Goal: Task Accomplishment & Management: Complete application form

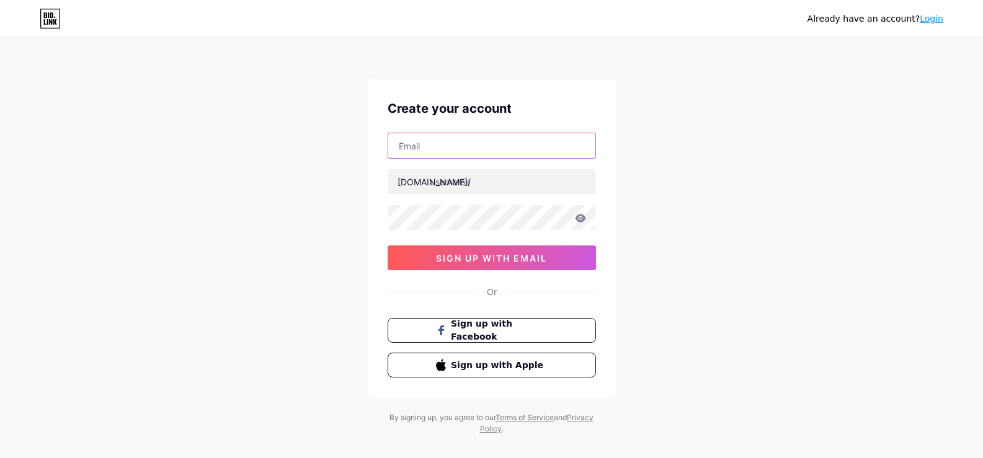
click at [435, 149] on input "text" at bounding box center [491, 145] width 207 height 25
type input "[EMAIL_ADDRESS][DOMAIN_NAME]"
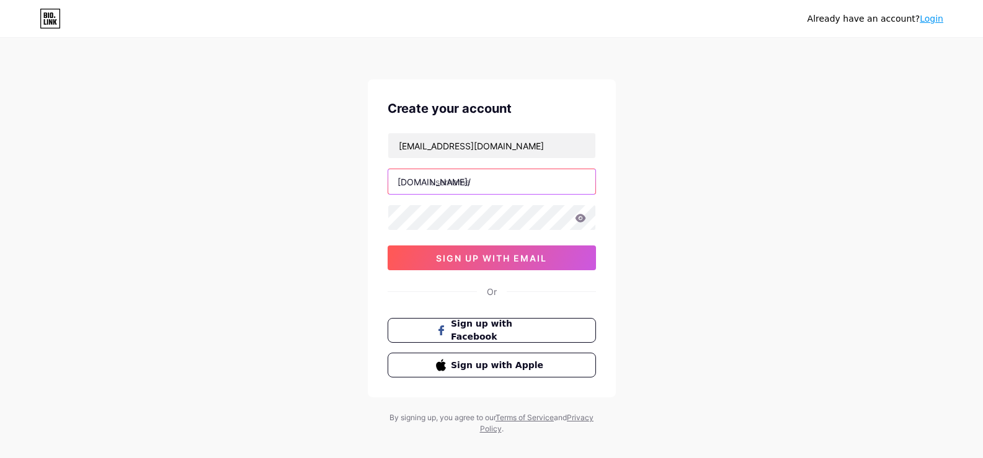
click at [466, 177] on input "text" at bounding box center [491, 181] width 207 height 25
paste input "mrtrimpruning"
type input "mrtrimpruning"
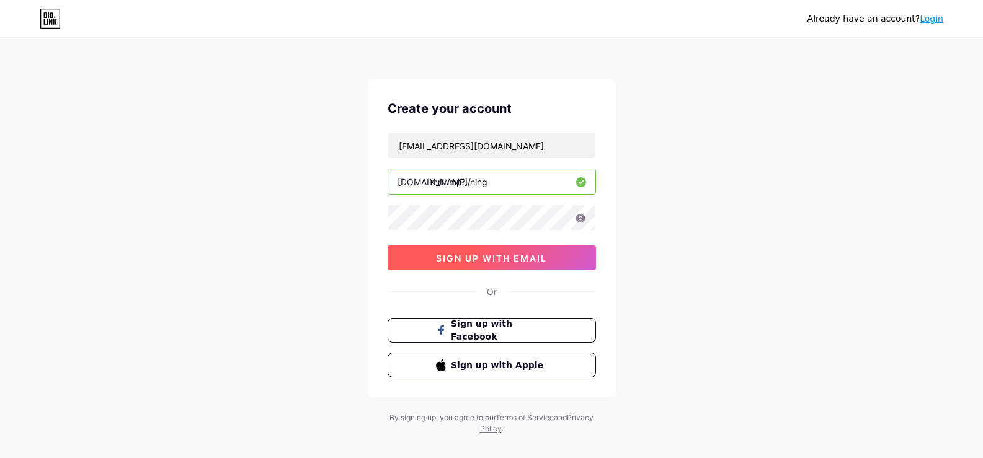
click at [514, 261] on span "sign up with email" at bounding box center [491, 258] width 111 height 11
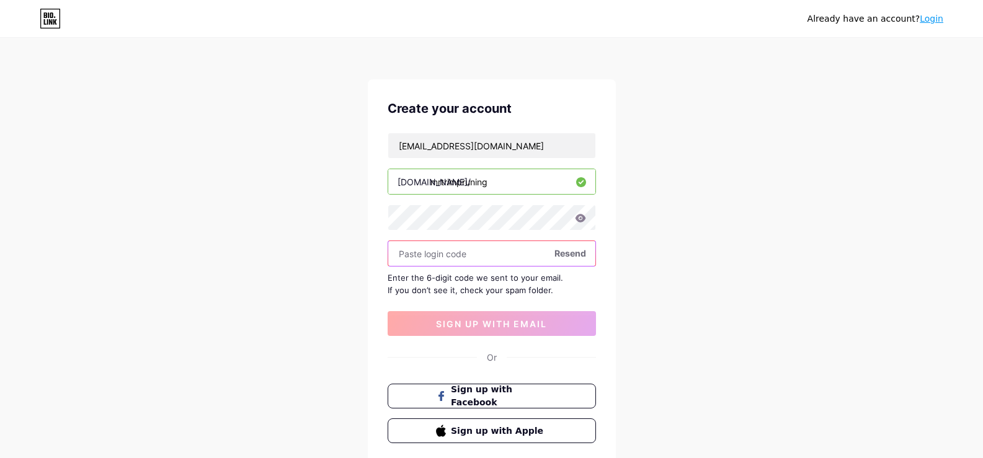
paste input "793479"
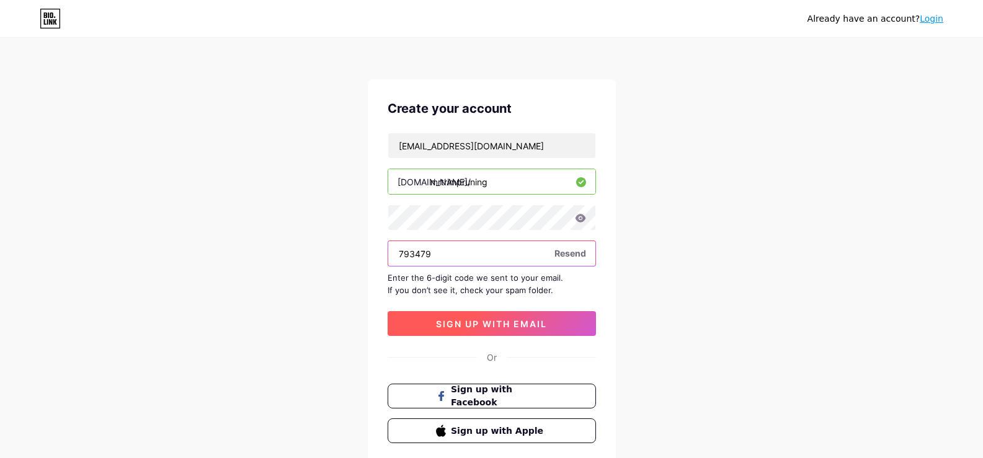
type input "793479"
click at [538, 319] on span "sign up with email" at bounding box center [491, 324] width 111 height 11
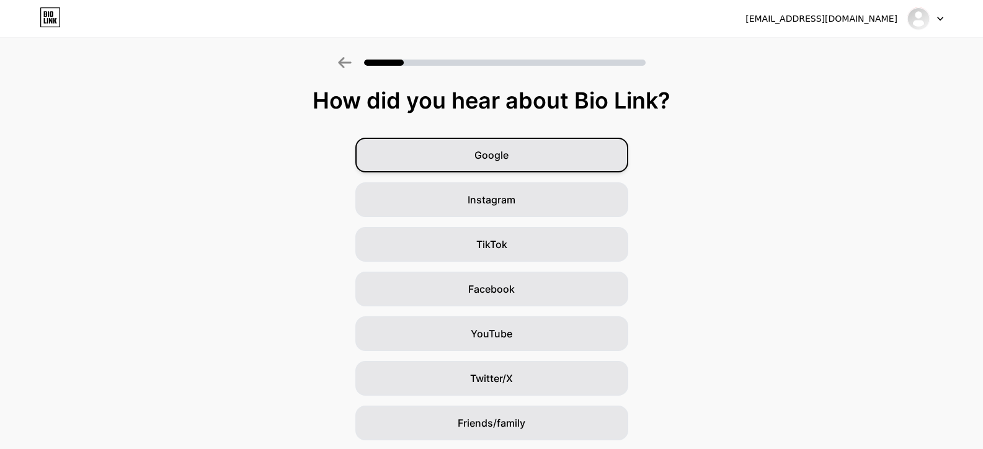
click at [492, 157] on span "Google" at bounding box center [491, 155] width 34 height 15
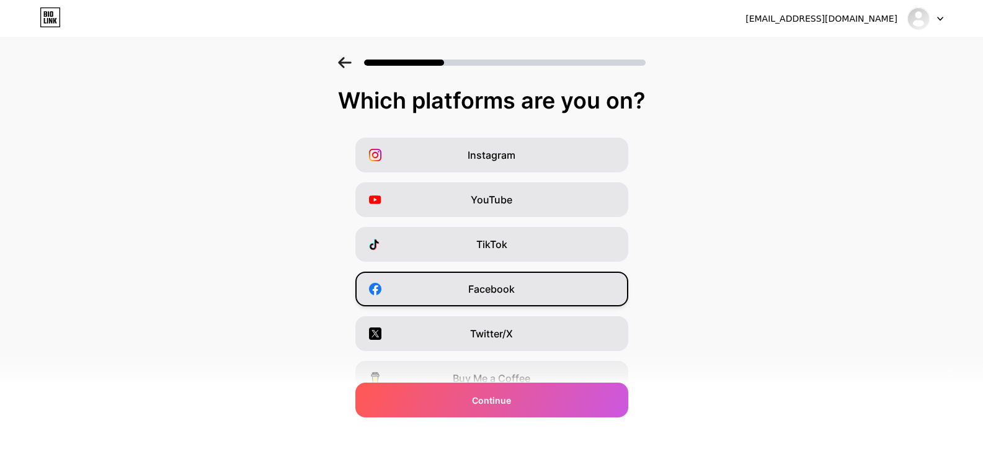
click at [527, 295] on div "Facebook" at bounding box center [491, 289] width 273 height 35
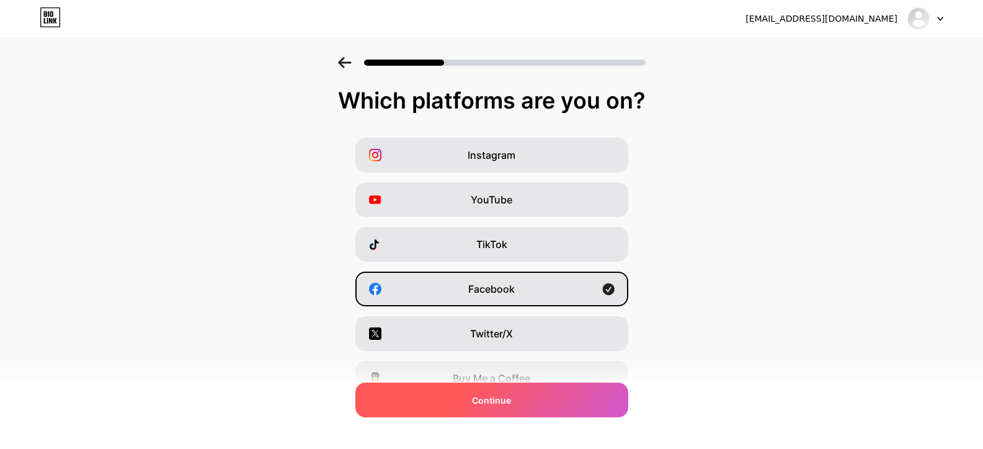
click at [532, 399] on div "Continue" at bounding box center [491, 400] width 273 height 35
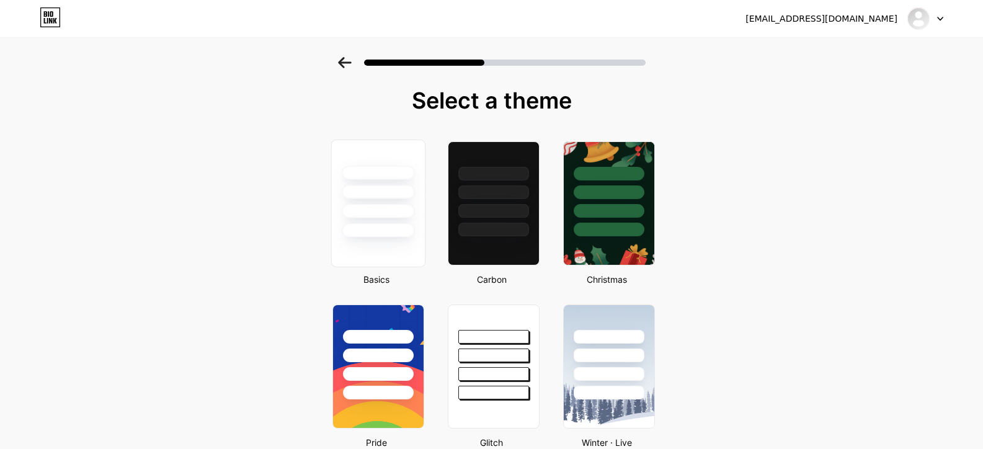
click at [413, 236] on div at bounding box center [378, 230] width 73 height 14
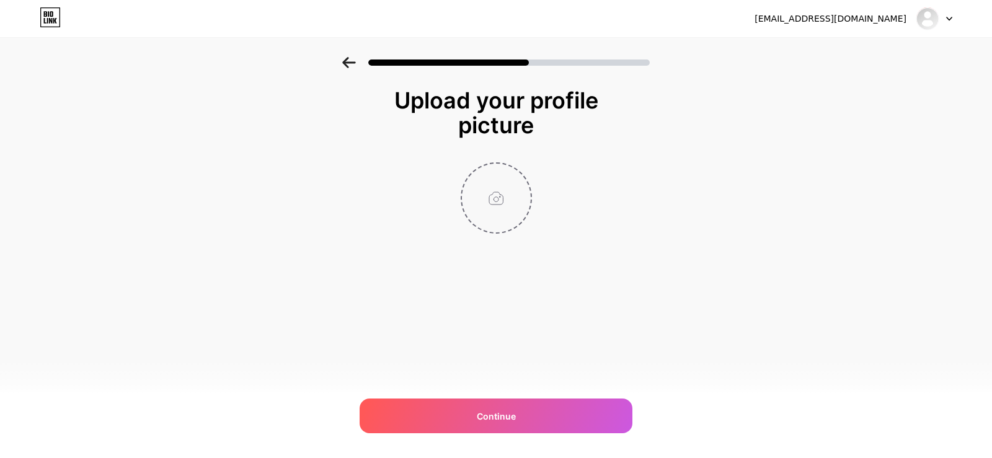
click at [499, 193] on input "file" at bounding box center [496, 198] width 69 height 69
type input "C:\fakepath\Mr [PERSON_NAME] logo (1).jpg"
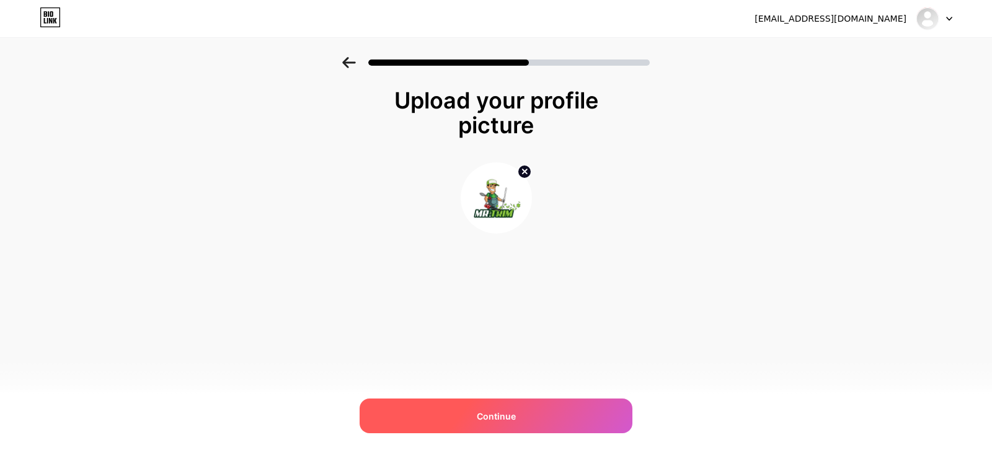
click at [530, 427] on div "Continue" at bounding box center [496, 416] width 273 height 35
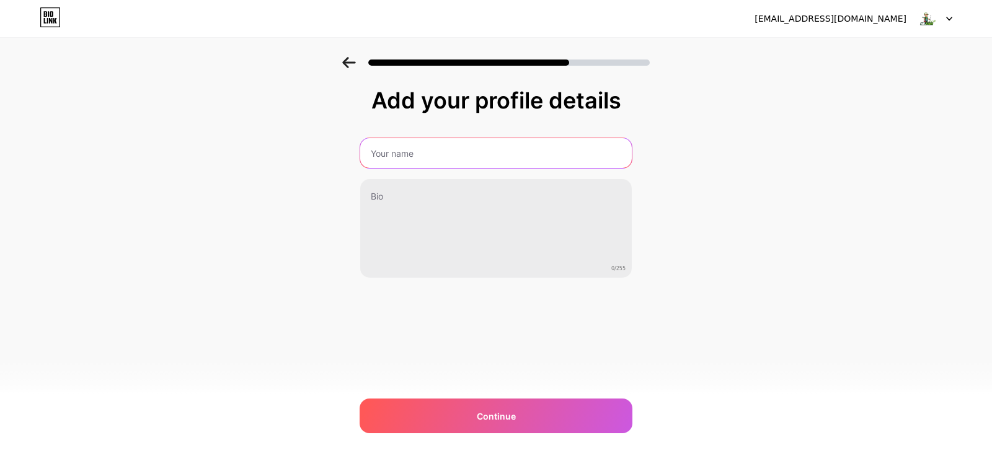
click at [435, 162] on input "text" at bounding box center [496, 153] width 272 height 30
type input "Mr. Trim Pruning"
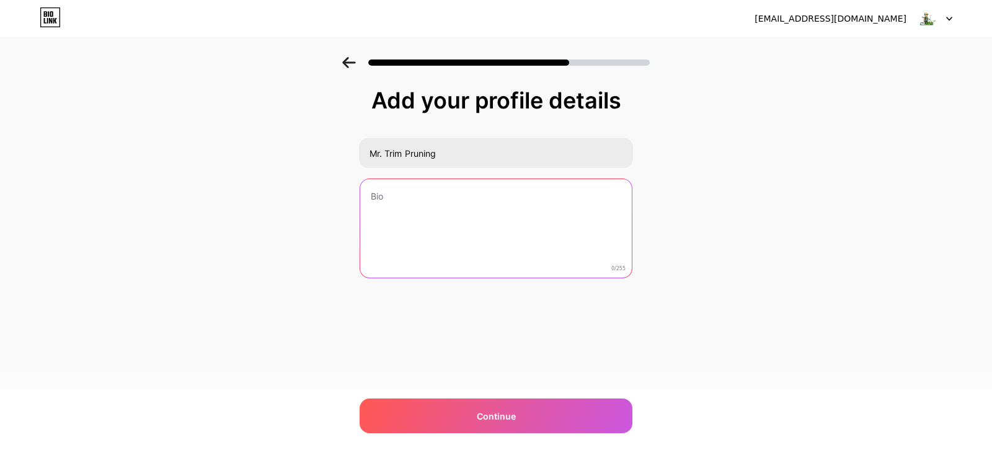
click at [449, 195] on textarea at bounding box center [496, 229] width 272 height 100
paste textarea "Mr. Trim Pruning offers professional care for trees, [PERSON_NAME], and shrubs …"
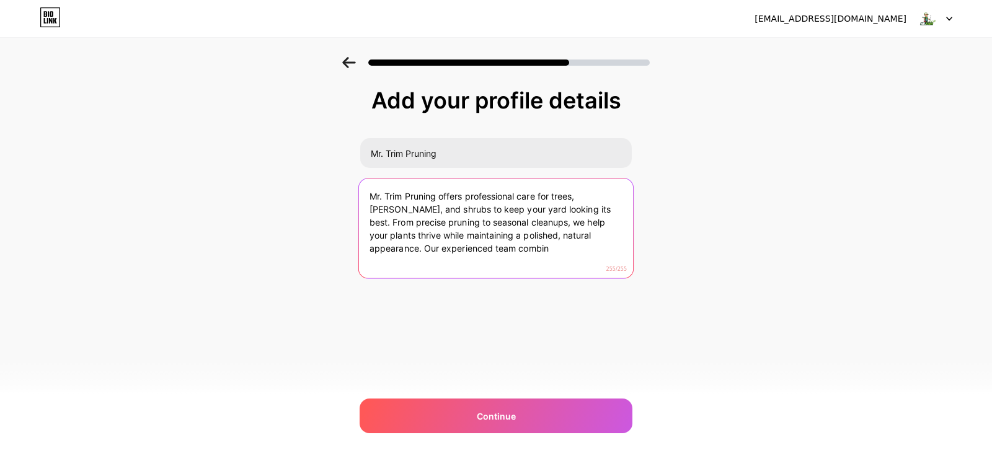
drag, startPoint x: 575, startPoint y: 233, endPoint x: 585, endPoint y: 255, distance: 24.1
click at [585, 255] on textarea "Mr. Trim Pruning offers professional care for trees, [PERSON_NAME], and shrubs …" at bounding box center [496, 229] width 274 height 101
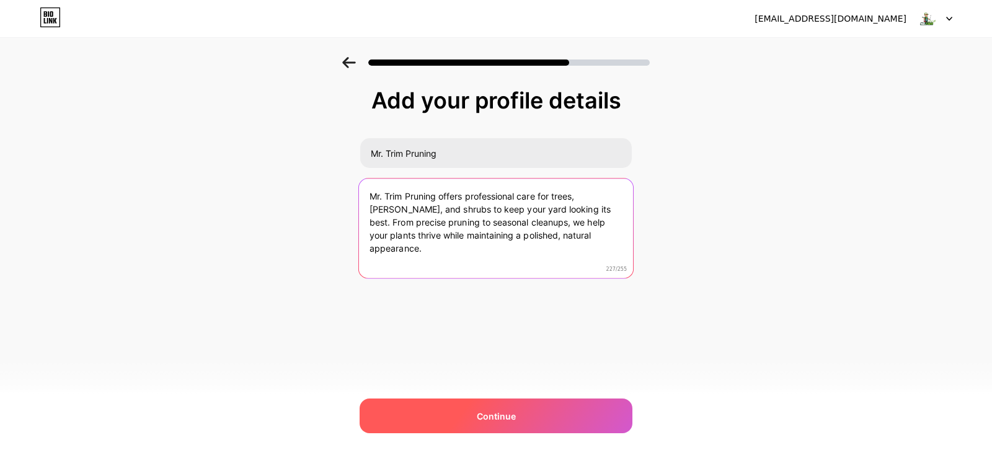
type textarea "Mr. Trim Pruning offers professional care for trees, [PERSON_NAME], and shrubs …"
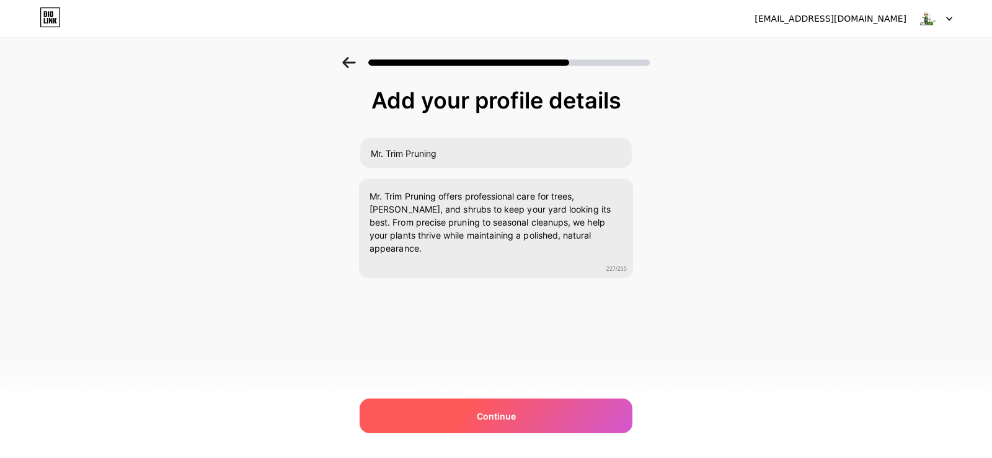
click at [502, 414] on span "Continue" at bounding box center [496, 416] width 39 height 13
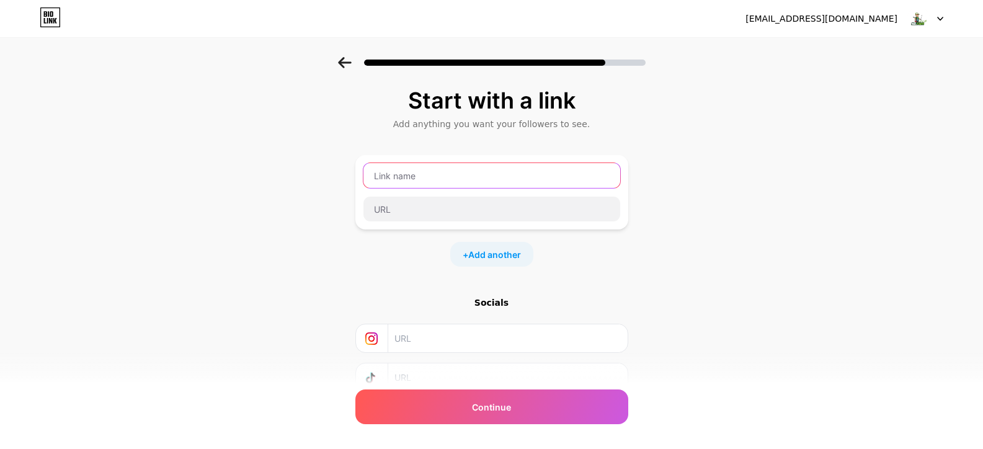
click at [423, 165] on input "text" at bounding box center [491, 175] width 257 height 25
type input "Website"
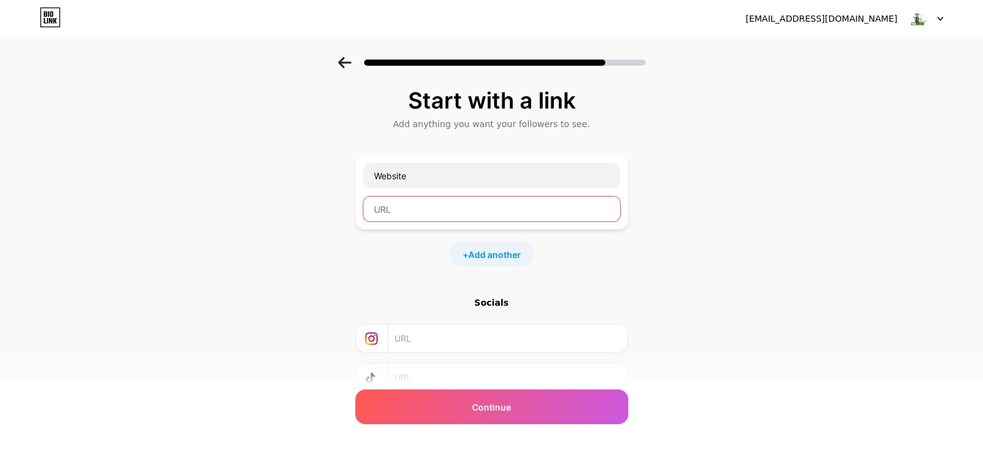
click at [415, 206] on input "text" at bounding box center [491, 209] width 257 height 25
paste input "[URL][DOMAIN_NAME]"
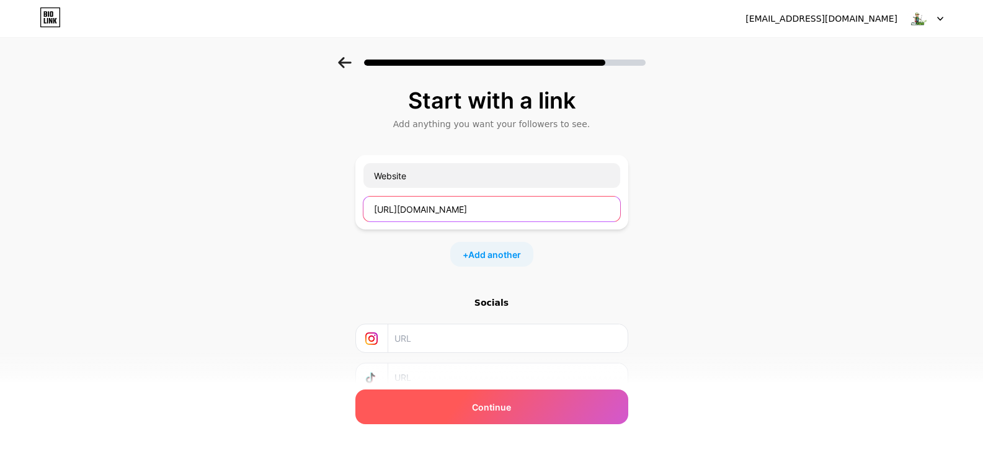
type input "[URL][DOMAIN_NAME]"
click at [495, 399] on div "Continue" at bounding box center [491, 406] width 273 height 35
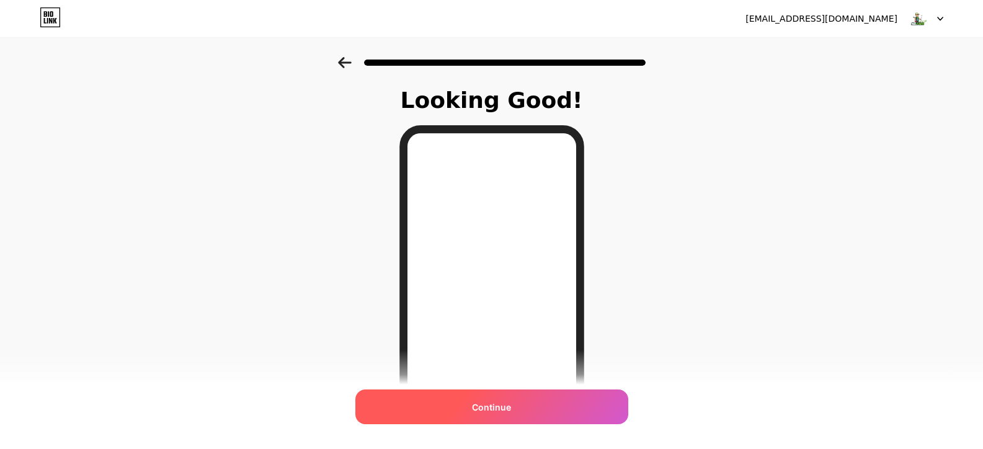
click at [495, 401] on span "Continue" at bounding box center [491, 407] width 39 height 13
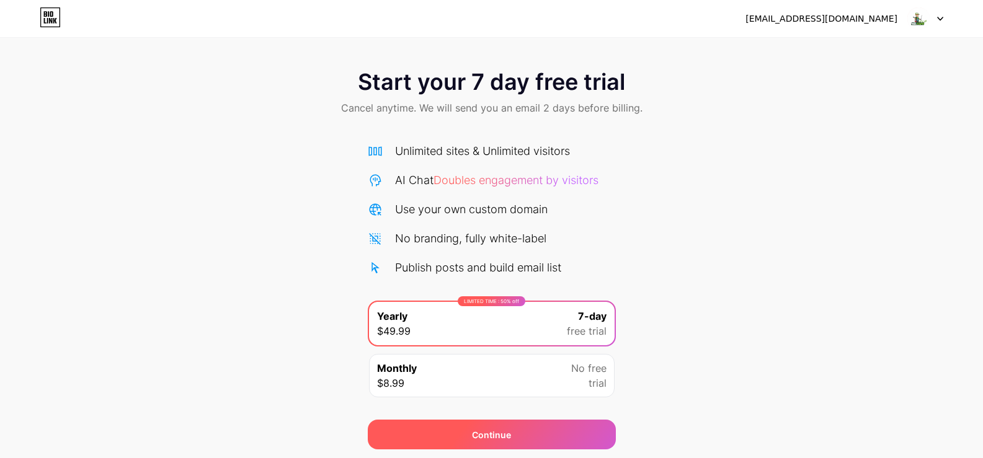
click at [503, 448] on div "Continue" at bounding box center [492, 435] width 248 height 30
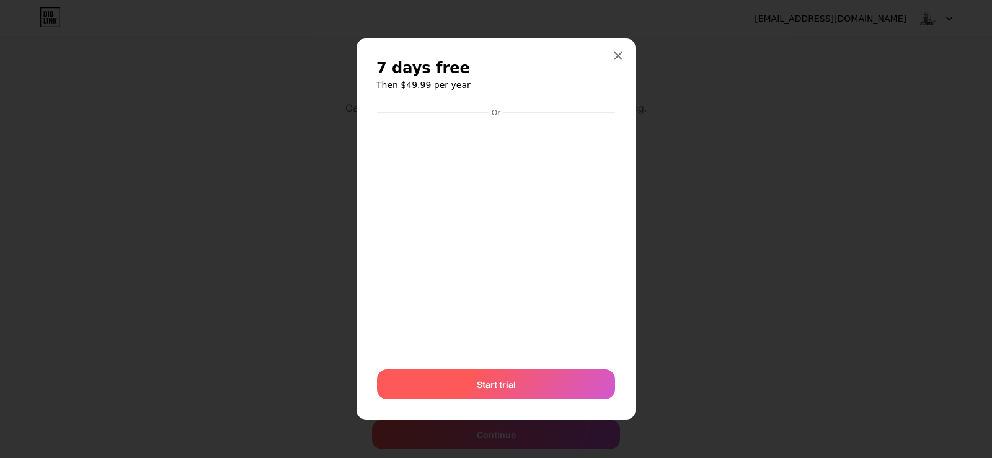
click at [503, 385] on span "Start trial" at bounding box center [496, 384] width 39 height 13
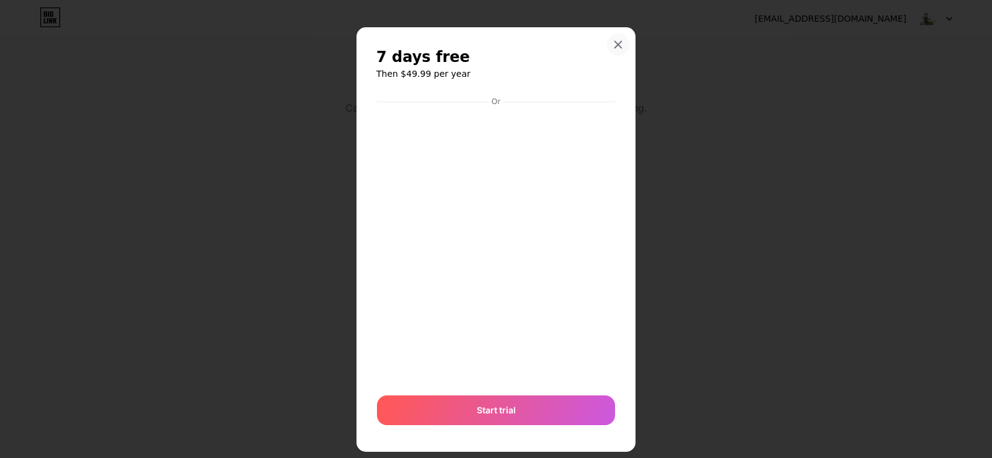
click at [615, 49] on icon at bounding box center [618, 45] width 10 height 10
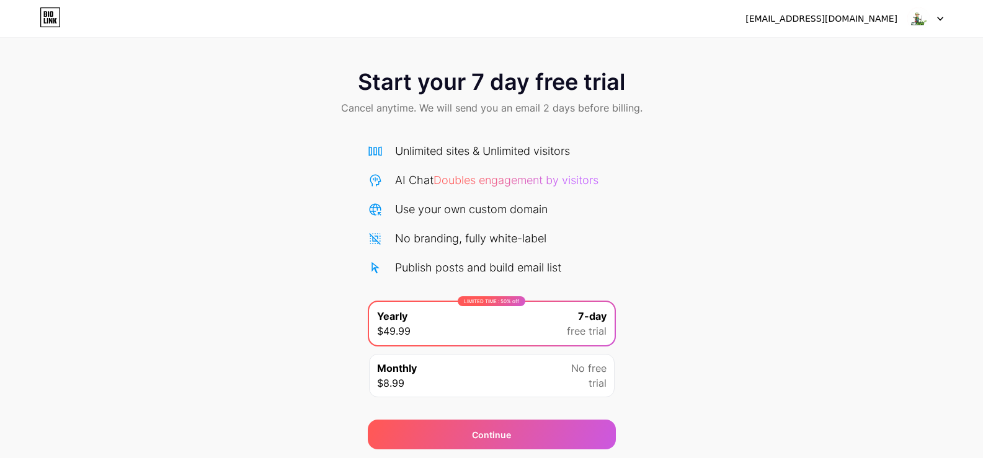
click at [42, 13] on icon at bounding box center [50, 17] width 21 height 20
click at [870, 18] on div "[EMAIL_ADDRESS][DOMAIN_NAME]" at bounding box center [821, 18] width 152 height 13
click at [910, 20] on img at bounding box center [919, 19] width 24 height 24
click at [925, 21] on img at bounding box center [919, 19] width 24 height 24
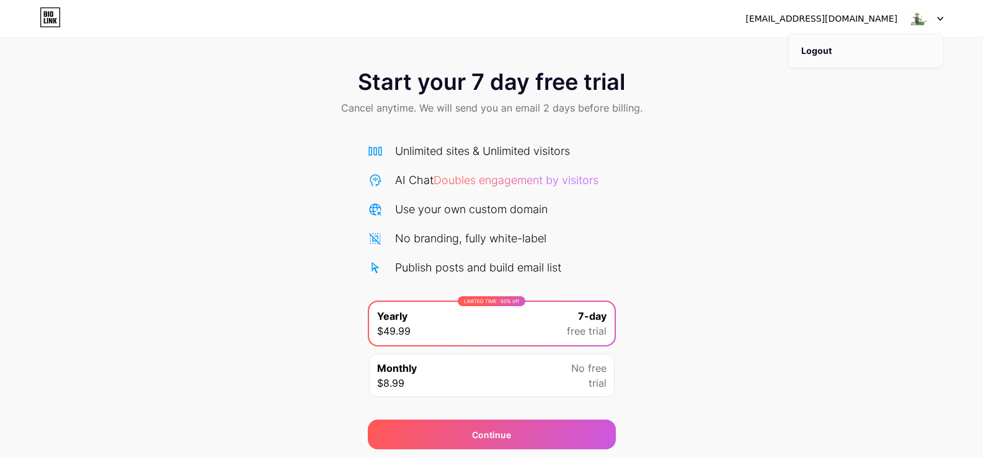
click at [841, 55] on li "Logout" at bounding box center [866, 50] width 154 height 33
drag, startPoint x: 841, startPoint y: 55, endPoint x: 833, endPoint y: 61, distance: 10.2
click at [840, 55] on li "Logout" at bounding box center [866, 50] width 154 height 33
